Goal: Task Accomplishment & Management: Manage account settings

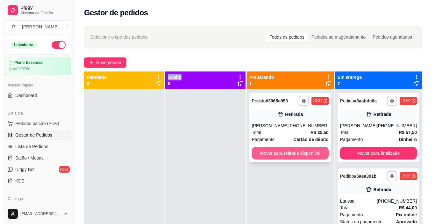
scroll to position [7, 0]
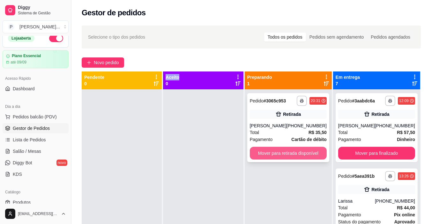
click at [271, 153] on button "Mover para retirada disponível" at bounding box center [288, 153] width 77 height 13
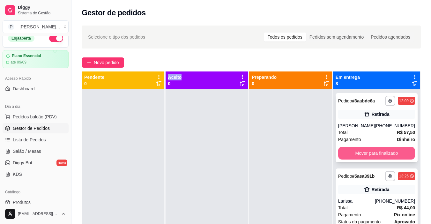
click at [374, 151] on button "Mover para finalizado" at bounding box center [376, 153] width 77 height 13
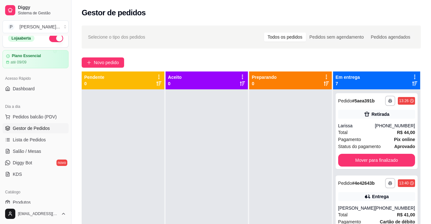
click at [374, 151] on div "**********" at bounding box center [376, 131] width 82 height 76
click at [356, 162] on button "Mover para finalizado" at bounding box center [376, 160] width 75 height 12
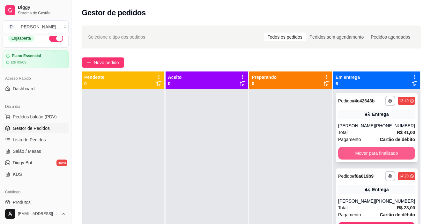
click at [362, 157] on button "Mover para finalizado" at bounding box center [376, 153] width 77 height 13
click at [362, 156] on button "Mover para finalizado" at bounding box center [376, 153] width 75 height 12
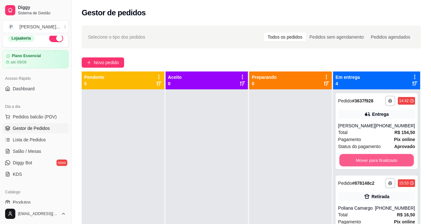
click at [362, 156] on button "Mover para finalizado" at bounding box center [376, 160] width 75 height 12
click at [362, 157] on button "Mover para finalizado" at bounding box center [376, 160] width 75 height 12
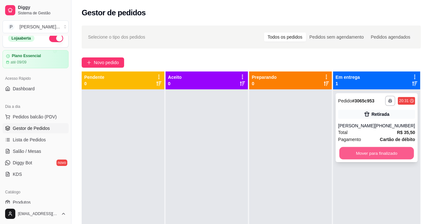
click at [362, 152] on button "Mover para finalizado" at bounding box center [376, 153] width 75 height 12
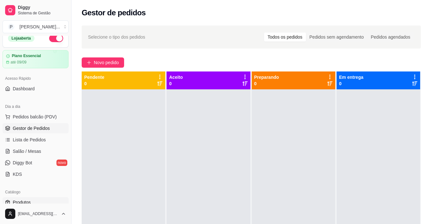
click at [29, 200] on span "Produtos" at bounding box center [22, 202] width 18 height 6
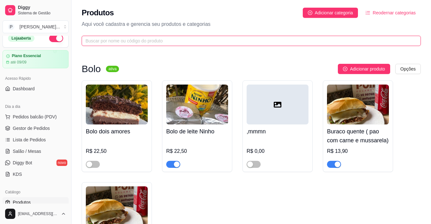
click at [175, 43] on input "text" at bounding box center [248, 40] width 326 height 7
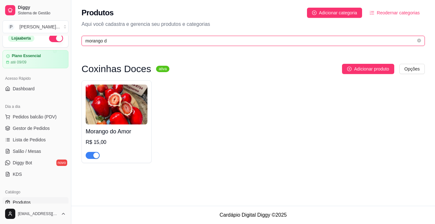
type input "morango d"
click at [98, 157] on div "button" at bounding box center [96, 155] width 6 height 6
